Goal: Complete application form

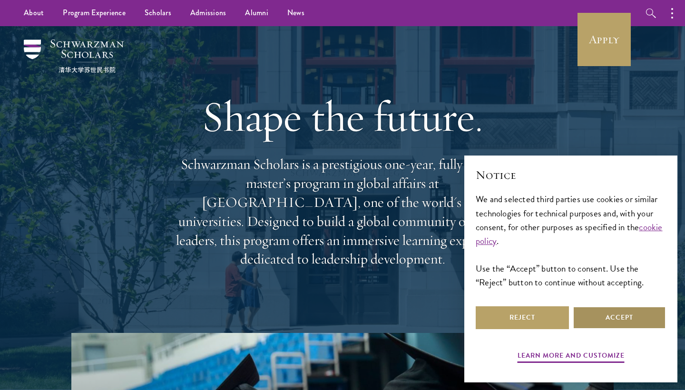
click at [616, 318] on button "Accept" at bounding box center [619, 317] width 93 height 23
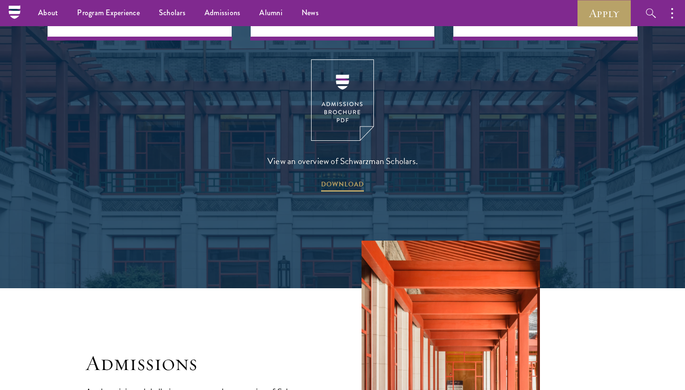
scroll to position [1337, 0]
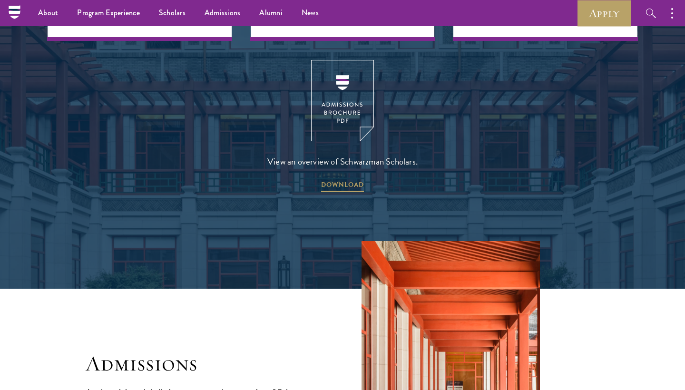
click at [350, 76] on img at bounding box center [342, 100] width 63 height 81
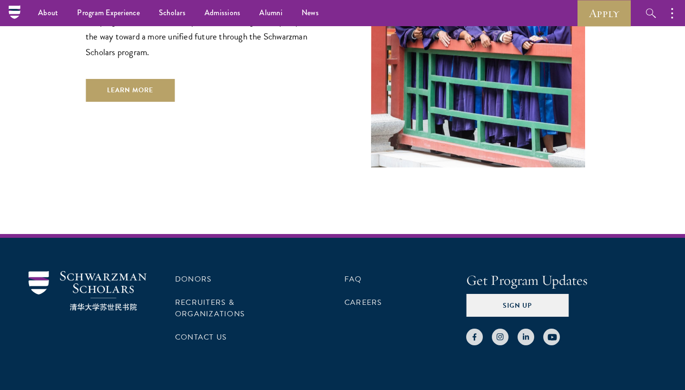
scroll to position [2760, 0]
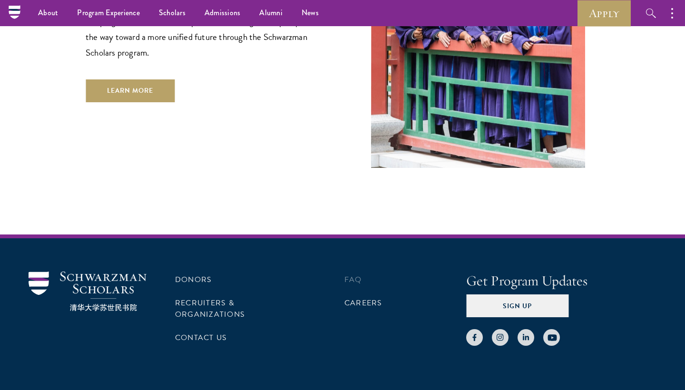
click at [355, 274] on link "FAQ" at bounding box center [353, 279] width 18 height 11
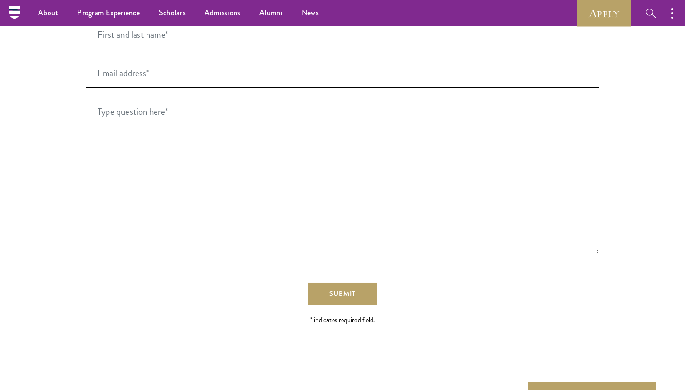
scroll to position [1897, 0]
click at [670, 12] on button "button" at bounding box center [674, 13] width 21 height 26
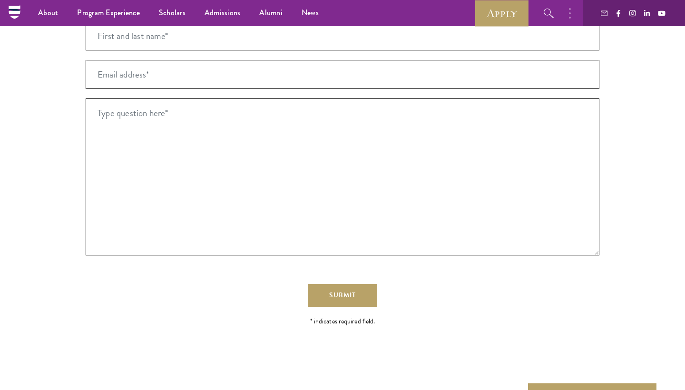
click at [604, 12] on icon "button" at bounding box center [604, 13] width 7 height 7
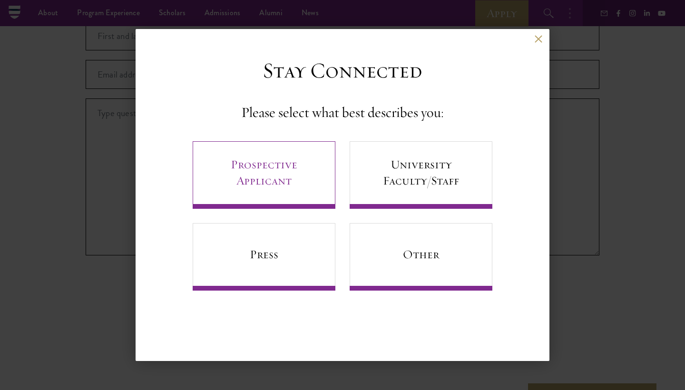
click at [265, 168] on link "Prospective Applicant" at bounding box center [264, 175] width 143 height 68
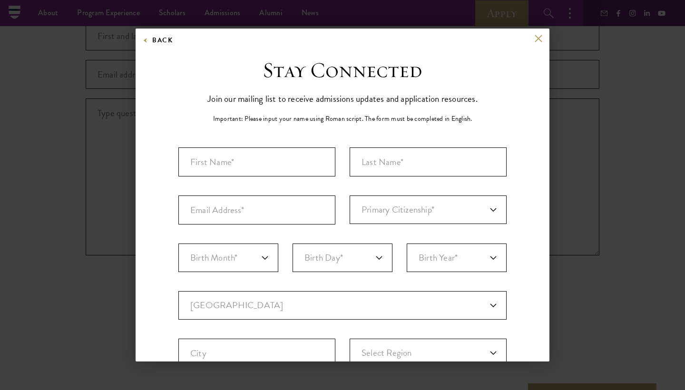
scroll to position [0, 0]
click at [535, 36] on button at bounding box center [538, 38] width 8 height 8
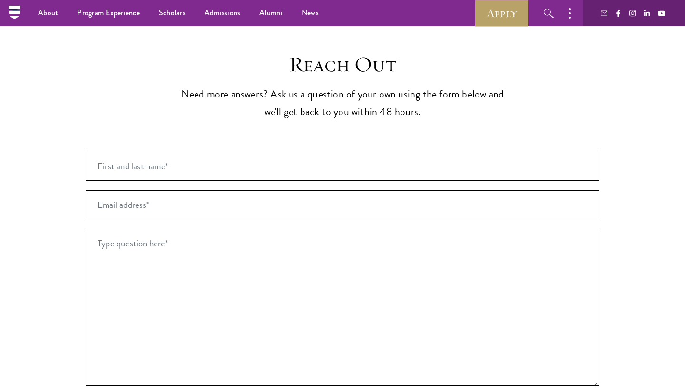
scroll to position [1700, 0]
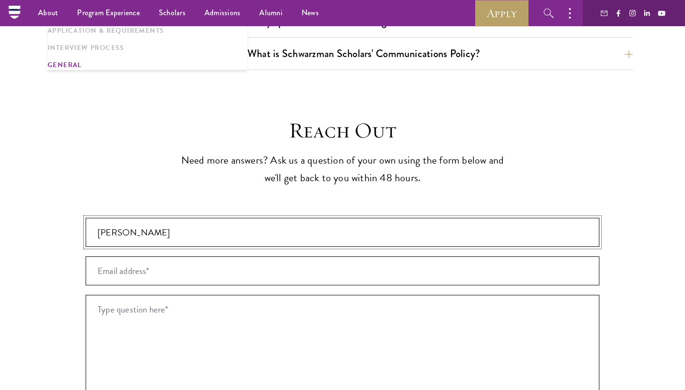
type input "Friso Smedes"
type input "f.h.smedes@student.rug.nl"
click at [172, 295] on textarea "Type question here* *" at bounding box center [343, 373] width 514 height 157
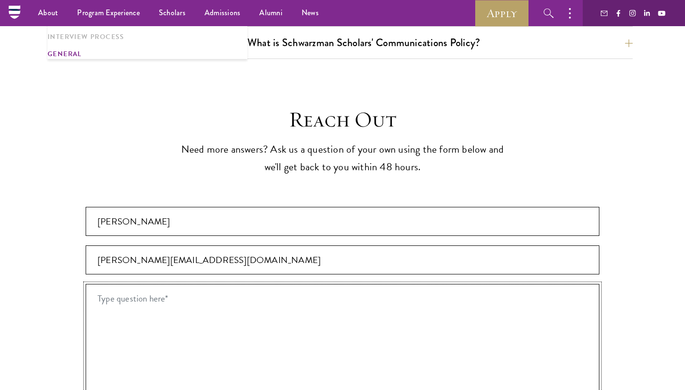
scroll to position [1648, 0]
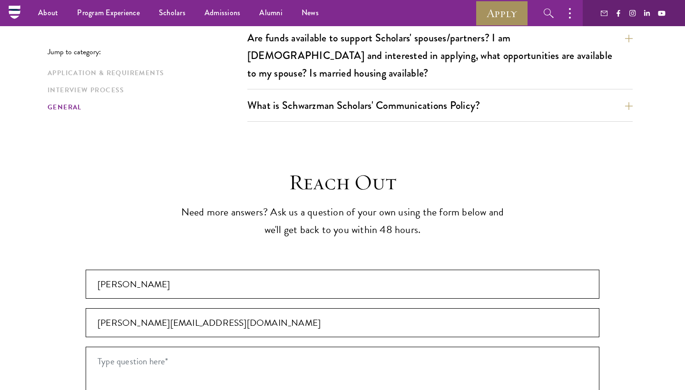
click at [501, 11] on link "Apply" at bounding box center [501, 13] width 53 height 26
